Goal: Task Accomplishment & Management: Use online tool/utility

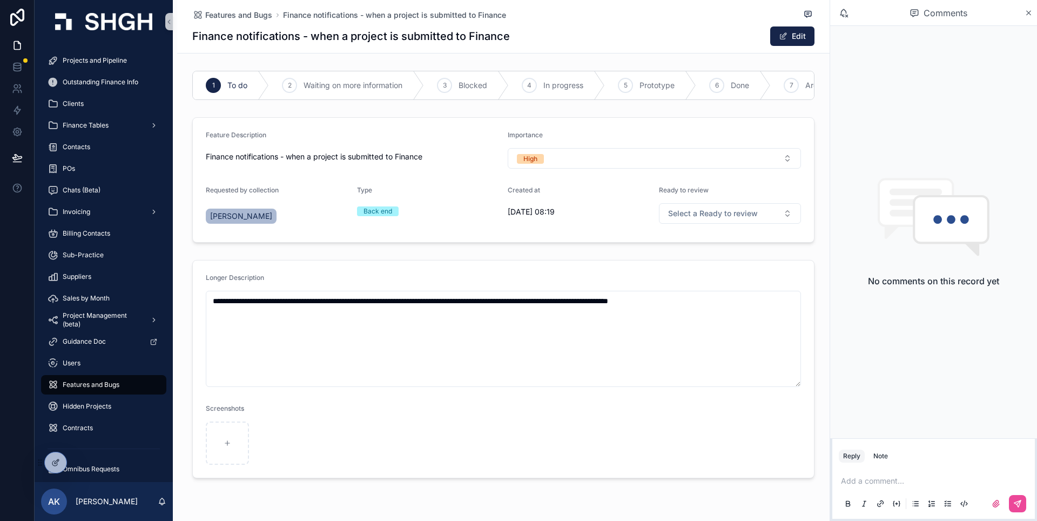
click at [912, 477] on p "scrollable content" at bounding box center [936, 480] width 190 height 11
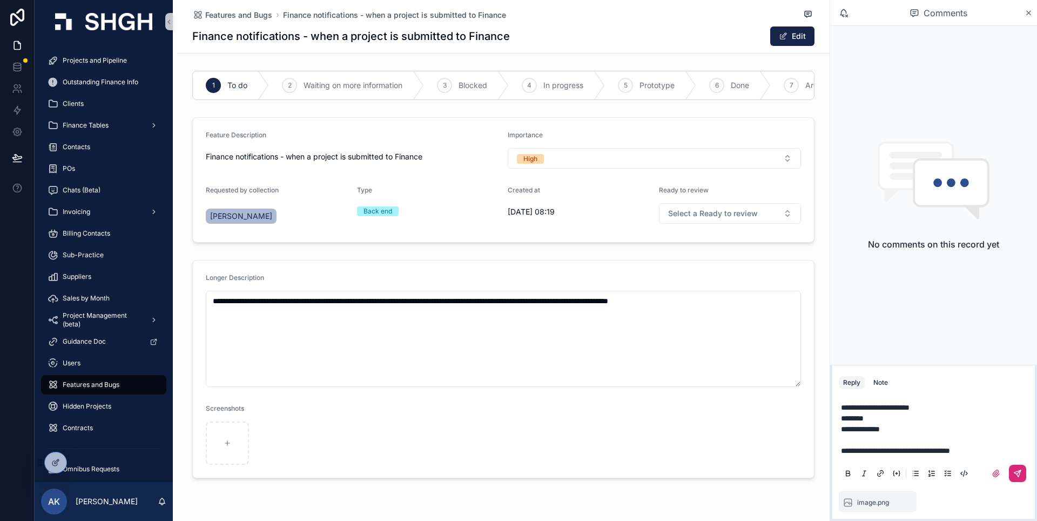
click at [1025, 471] on button "scrollable content" at bounding box center [1017, 473] width 17 height 17
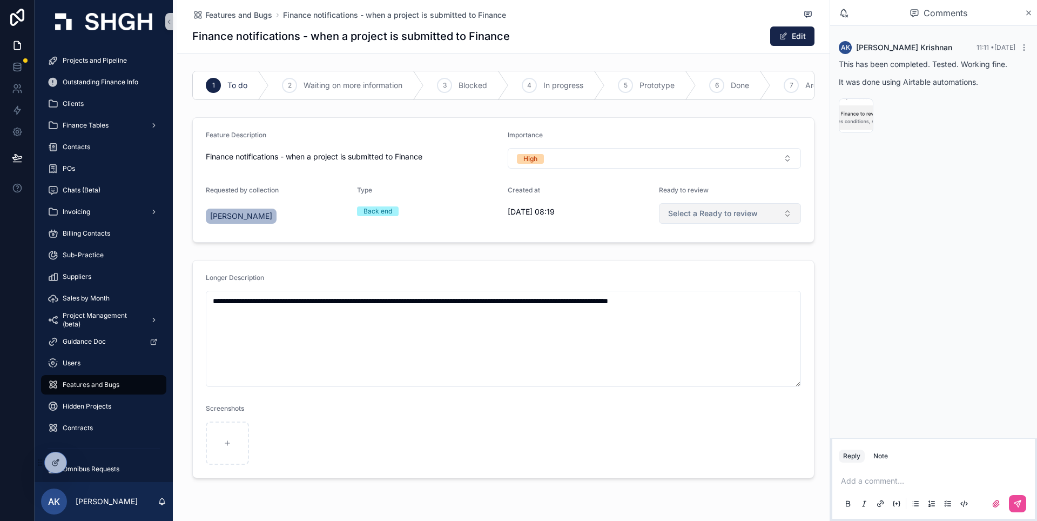
click at [719, 219] on span "Select a Ready to review" at bounding box center [713, 213] width 90 height 11
click at [602, 274] on form "**********" at bounding box center [503, 368] width 621 height 217
click at [382, 89] on span "Waiting on more information" at bounding box center [353, 85] width 99 height 11
click at [571, 82] on span "In progress" at bounding box center [564, 85] width 40 height 11
click at [656, 88] on div "6 Done" at bounding box center [658, 85] width 104 height 28
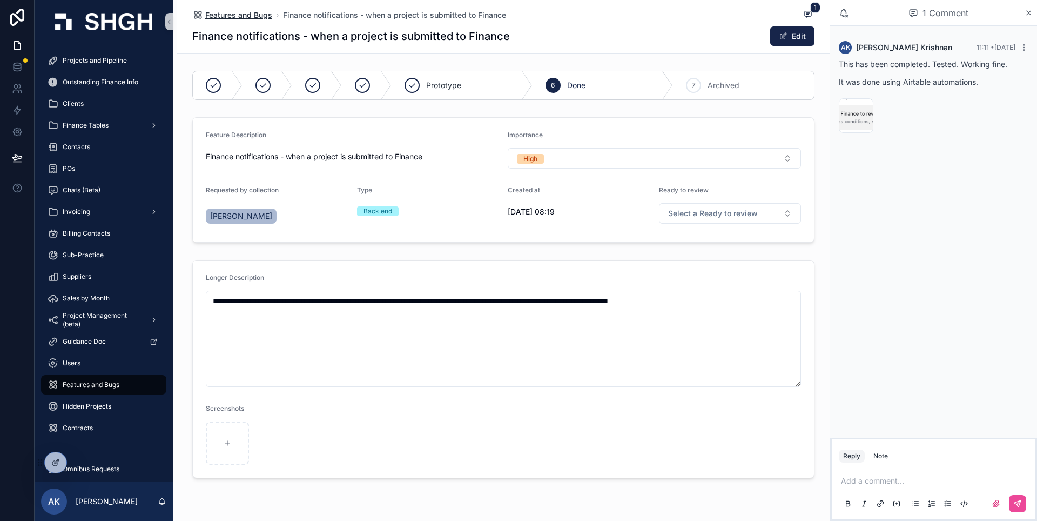
click at [253, 11] on span "Features and Bugs" at bounding box center [238, 15] width 67 height 11
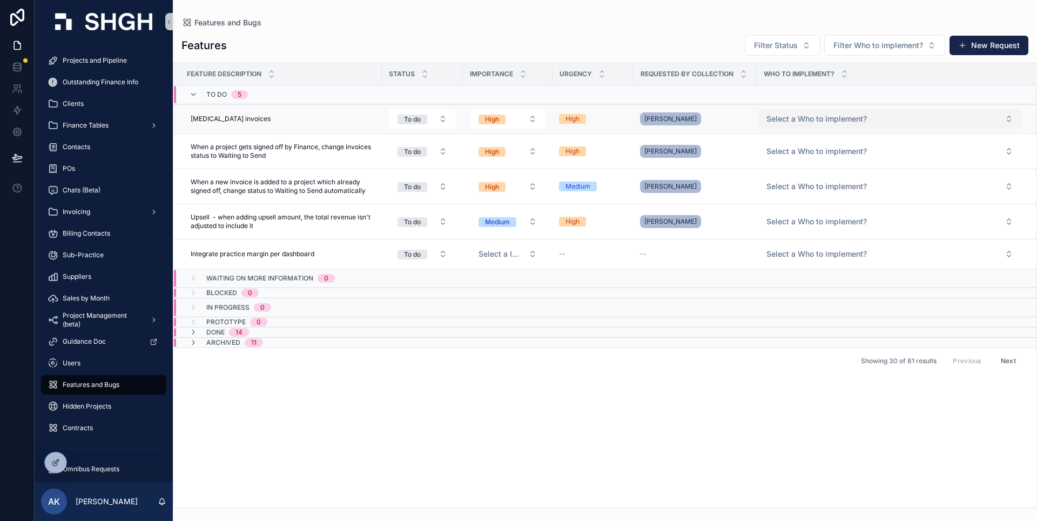
click at [856, 112] on button "Select a Who to implement?" at bounding box center [890, 118] width 264 height 19
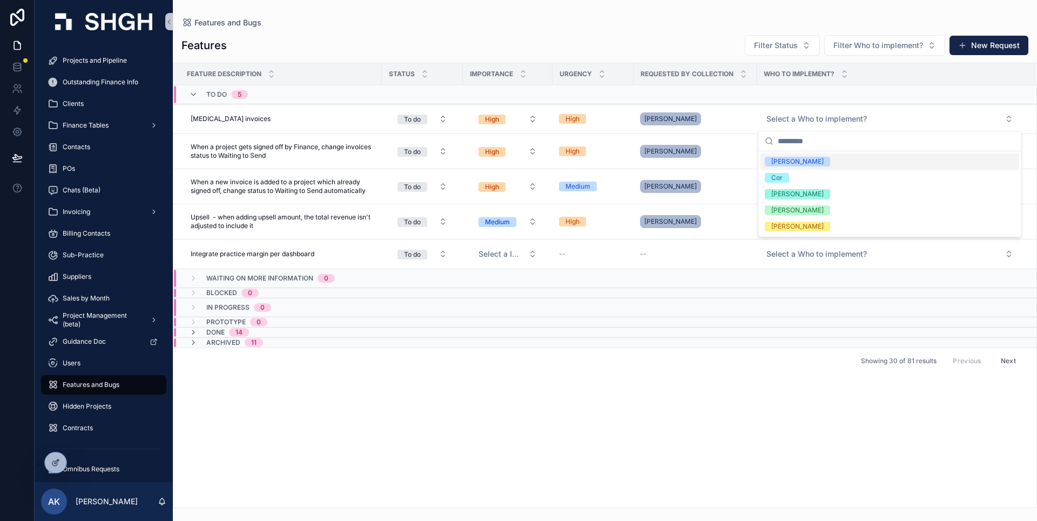
type input "*"
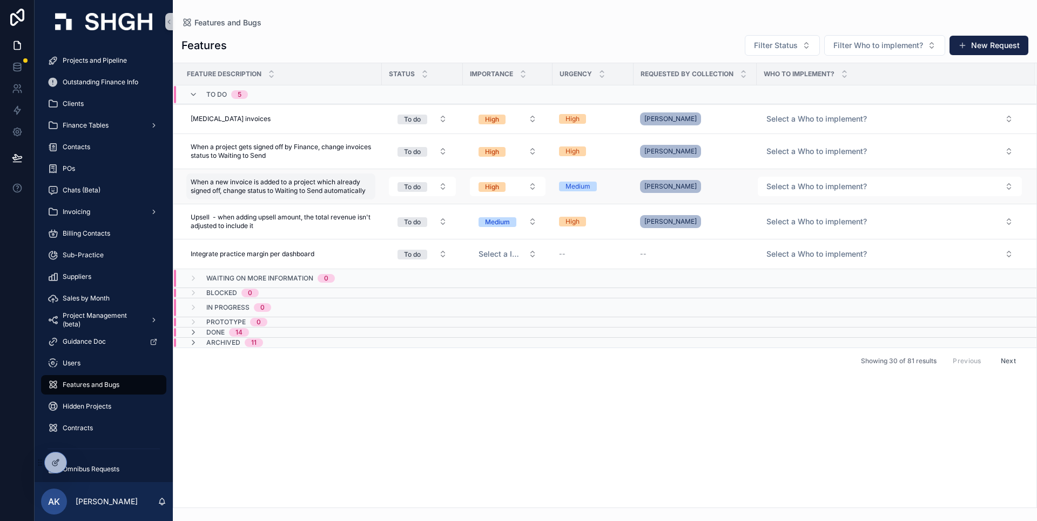
click at [352, 187] on span "When a new invoice is added to a project which already signed off, change statu…" at bounding box center [281, 186] width 180 height 17
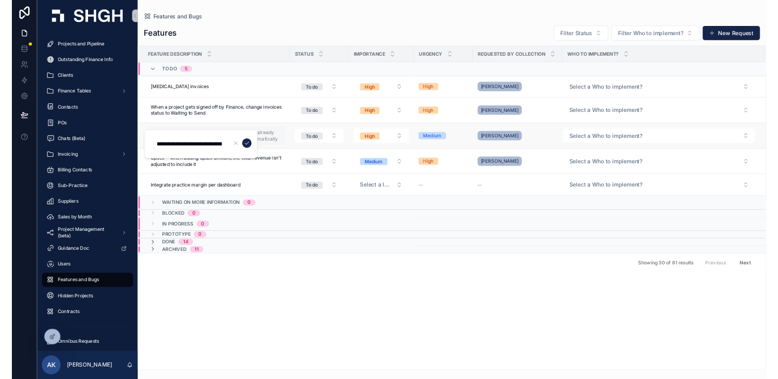
scroll to position [0, 318]
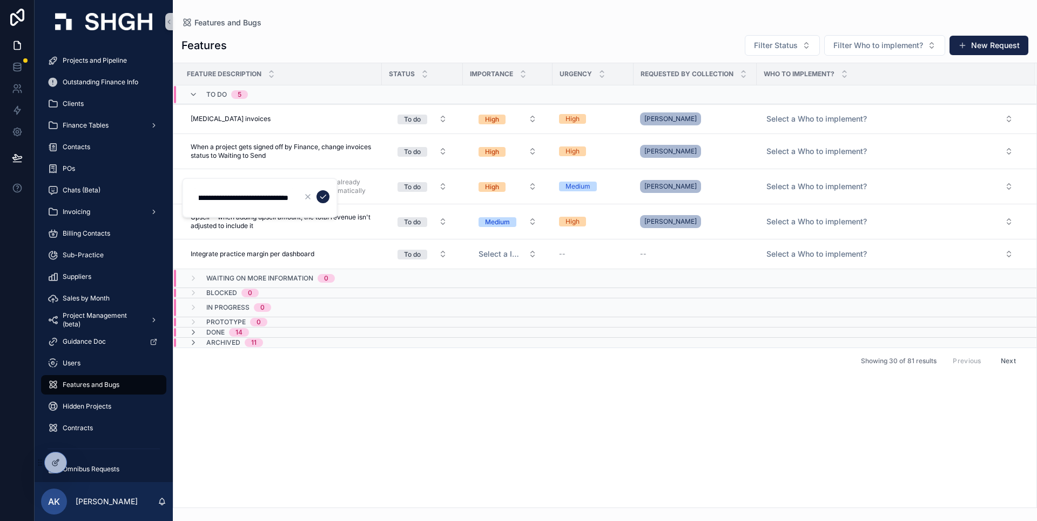
click at [396, 339] on div "Archived 11" at bounding box center [363, 342] width 378 height 9
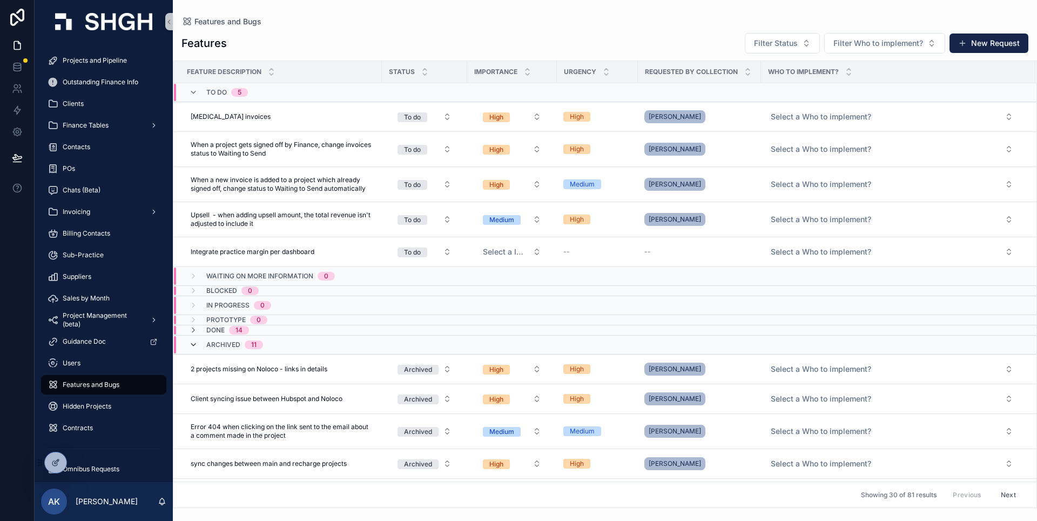
click at [195, 341] on icon "scrollable content" at bounding box center [193, 344] width 9 height 9
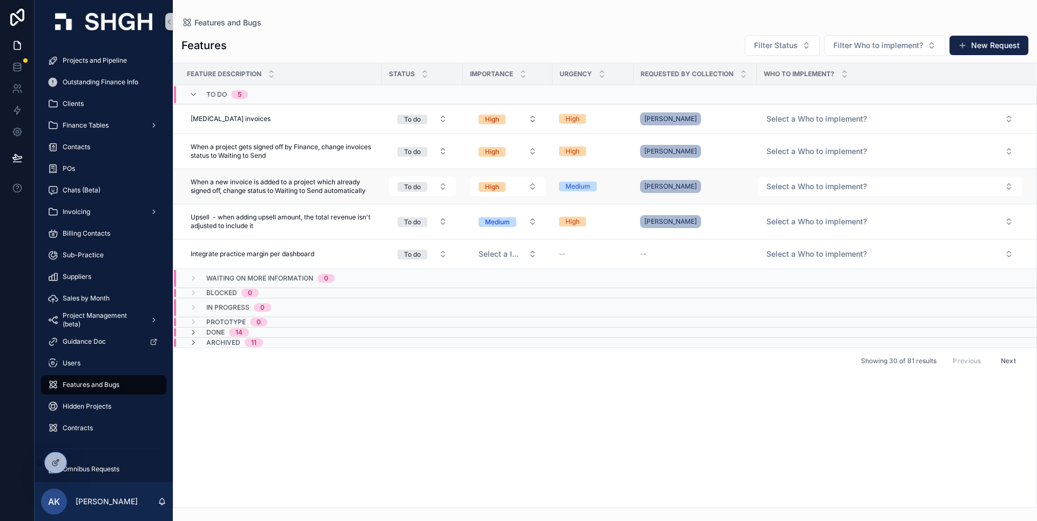
click at [704, 184] on div "Yana Yarakhovich" at bounding box center [672, 186] width 65 height 17
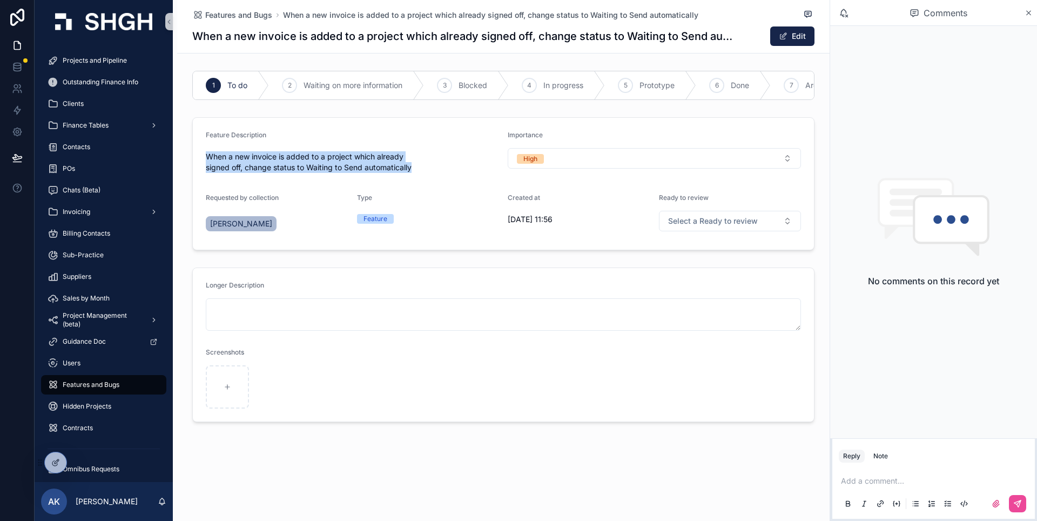
drag, startPoint x: 431, startPoint y: 174, endPoint x: 193, endPoint y: 158, distance: 238.3
click at [206, 158] on span "When a new invoice is added to a project which already signed off, change statu…" at bounding box center [352, 162] width 293 height 22
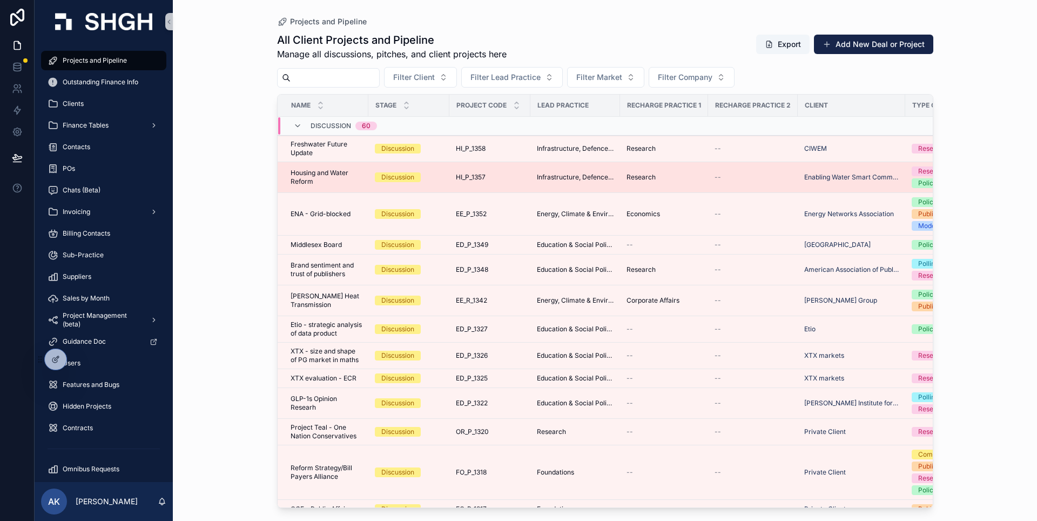
click at [315, 176] on span "Housing and Water Reform" at bounding box center [326, 177] width 71 height 17
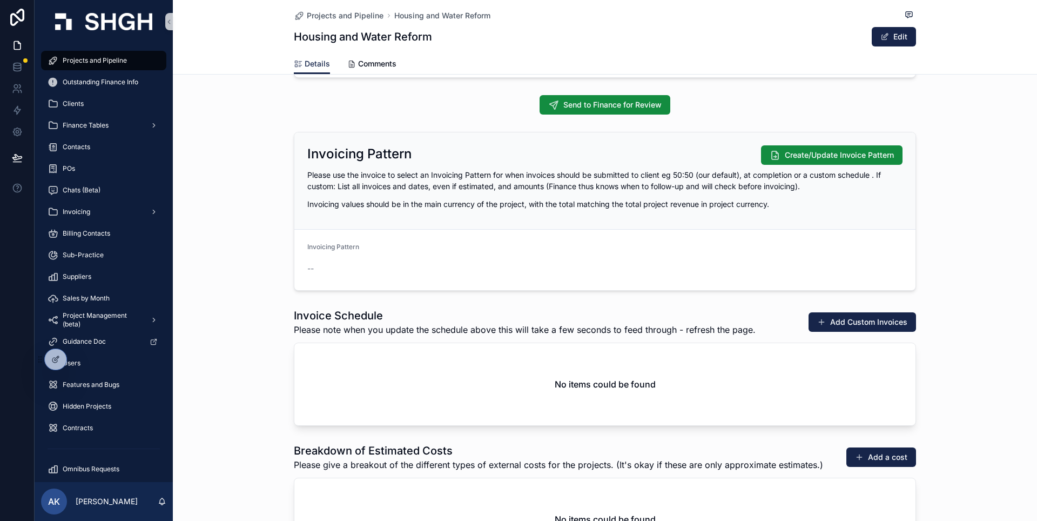
scroll to position [1109, 0]
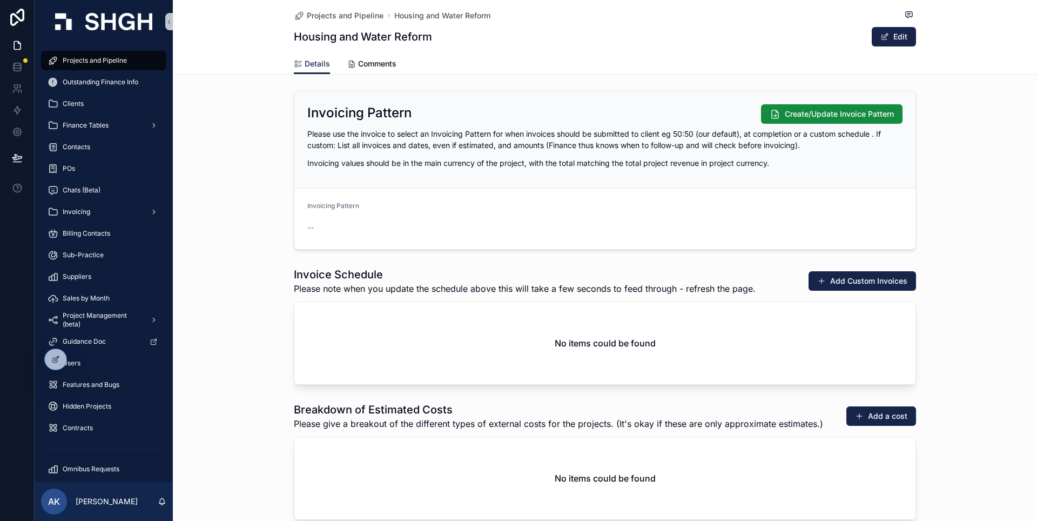
drag, startPoint x: 252, startPoint y: 293, endPoint x: 247, endPoint y: 283, distance: 10.9
click at [253, 291] on div "Invoice Schedule Please note when you update the schedule above this will take …" at bounding box center [605, 326] width 865 height 126
drag, startPoint x: 231, startPoint y: 430, endPoint x: 224, endPoint y: 444, distance: 15.5
click at [232, 430] on div "Breakdown of Estimated Costs Please give a breakout of the different types of e…" at bounding box center [605, 461] width 865 height 126
click at [59, 361] on icon at bounding box center [55, 359] width 9 height 9
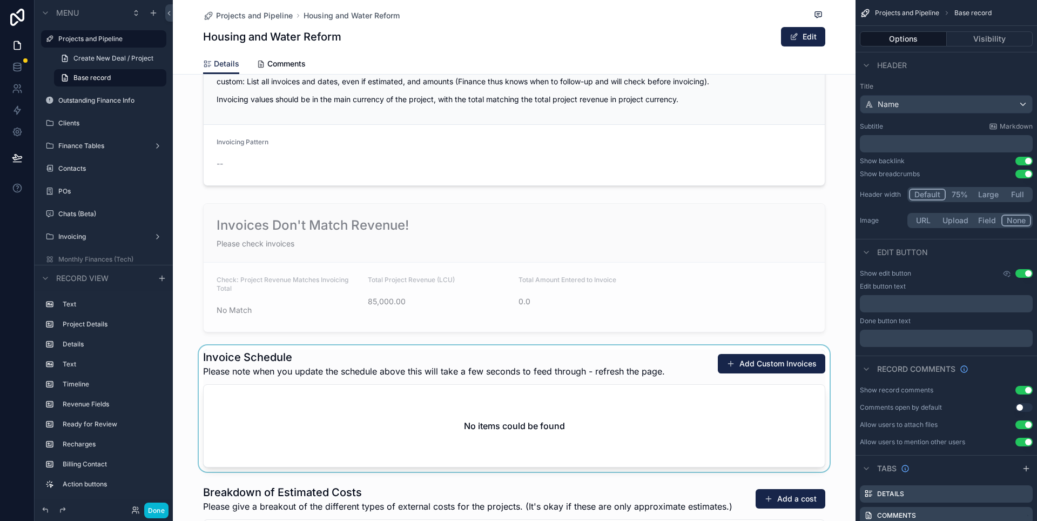
scroll to position [1709, 0]
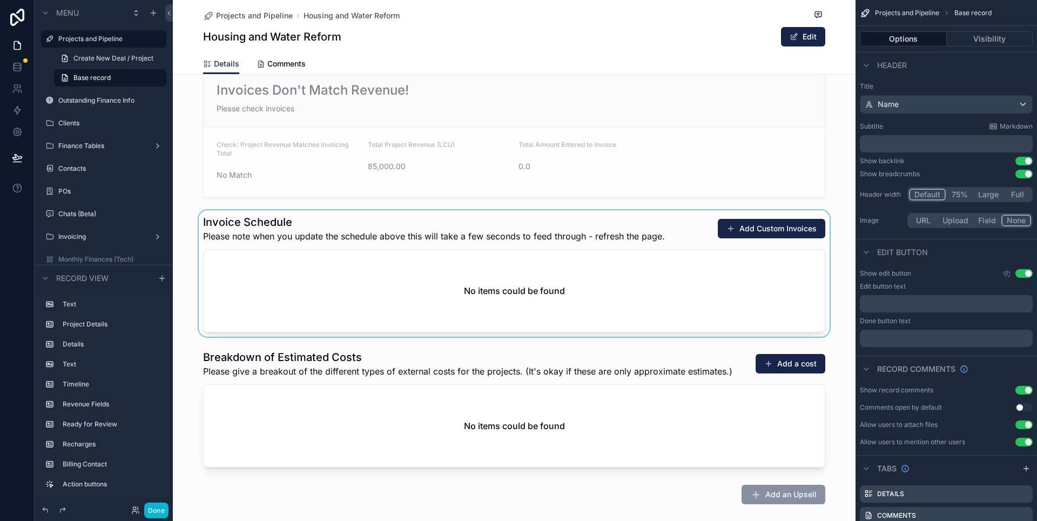
click at [645, 290] on div "scrollable content" at bounding box center [514, 273] width 683 height 126
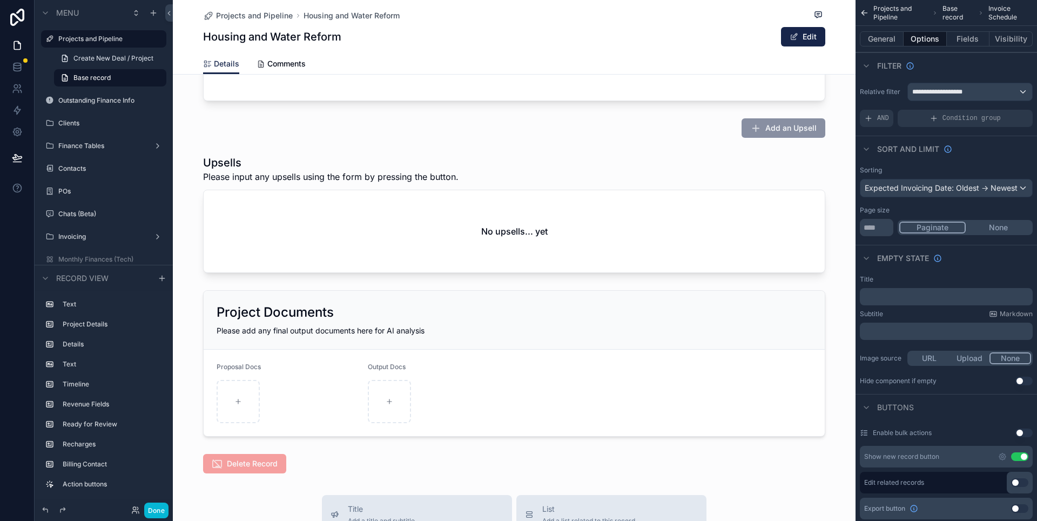
scroll to position [1647, 0]
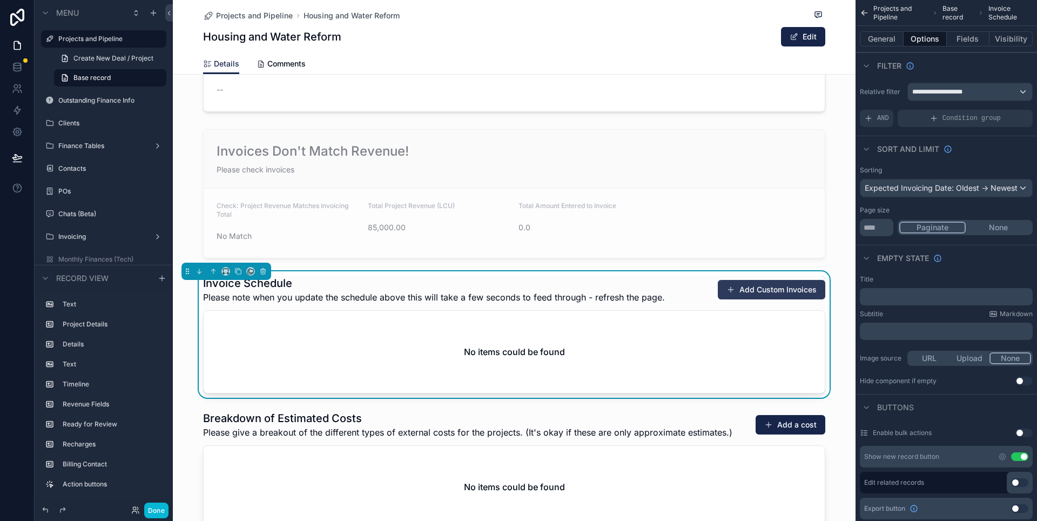
click at [798, 293] on button "Add Custom Invoices" at bounding box center [772, 289] width 108 height 19
